Goal: Transaction & Acquisition: Purchase product/service

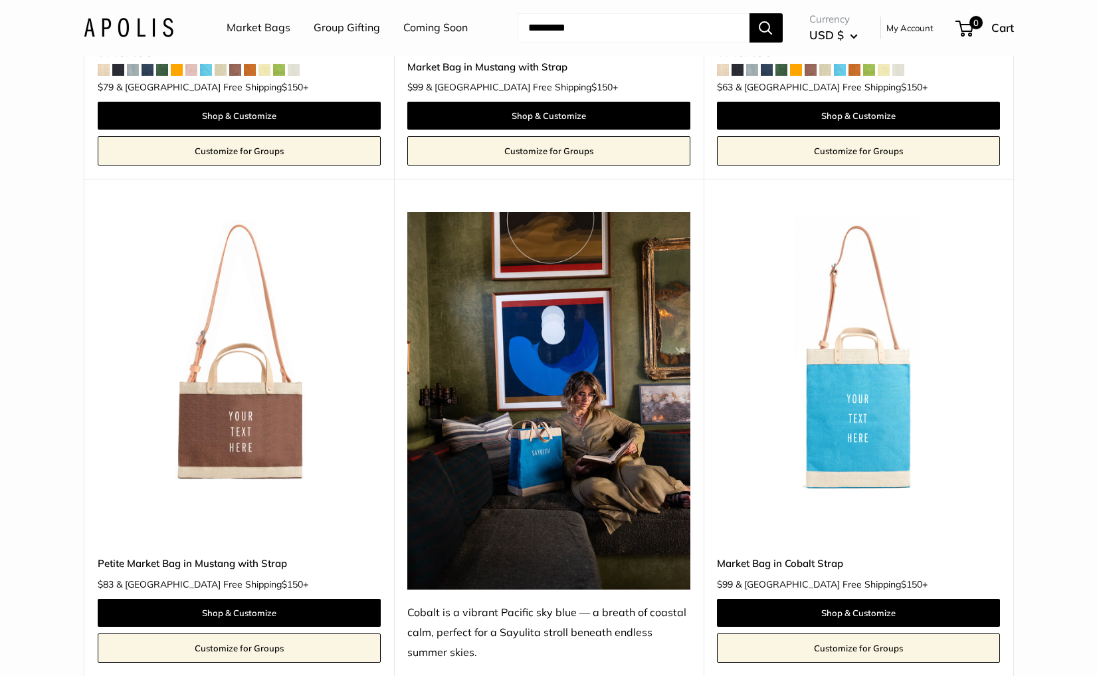
click at [241, 19] on link "Market Bags" at bounding box center [259, 28] width 64 height 20
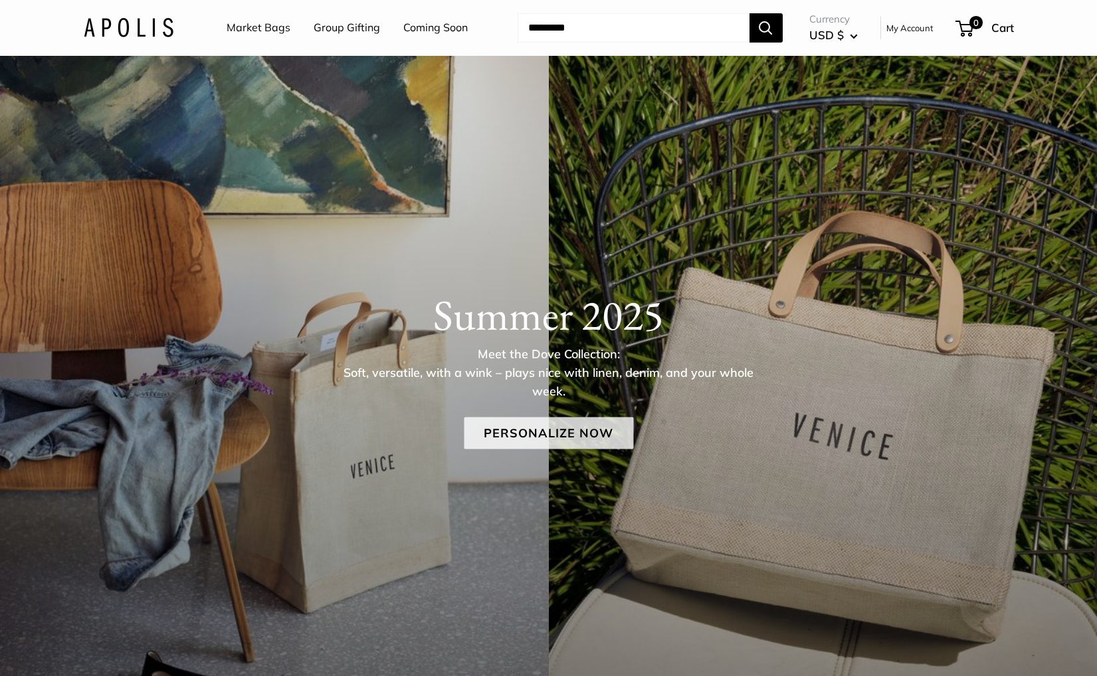
click at [521, 426] on link "Personalize Now" at bounding box center [548, 433] width 169 height 32
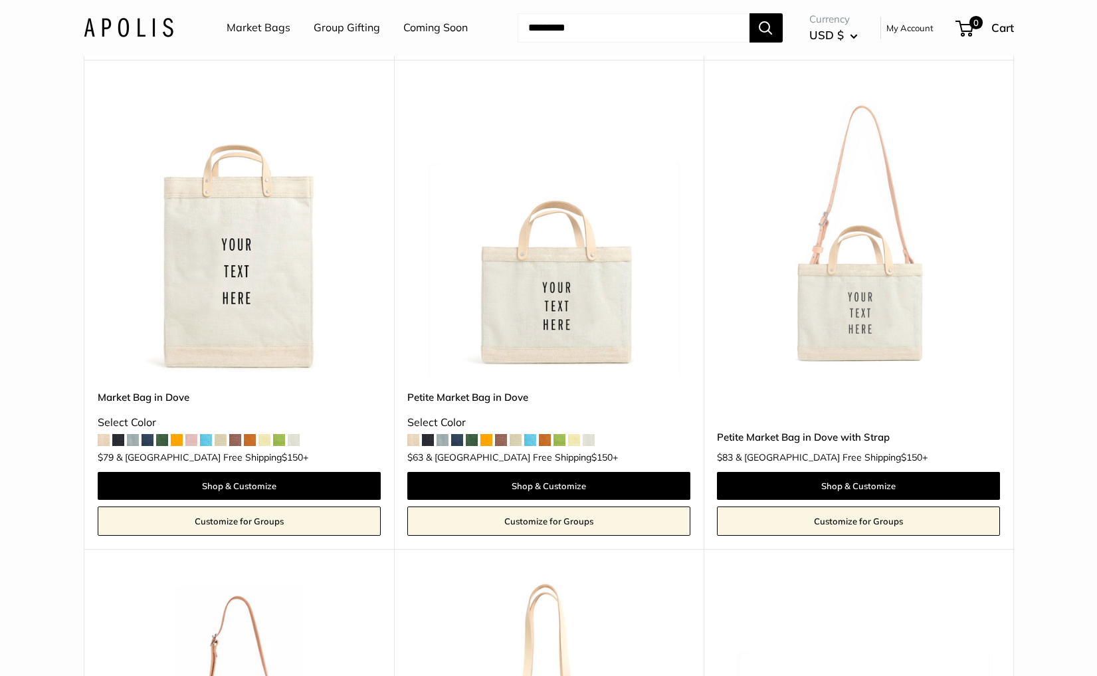
click at [0, 0] on img at bounding box center [0, 0] width 0 height 0
